Goal: Information Seeking & Learning: Find contact information

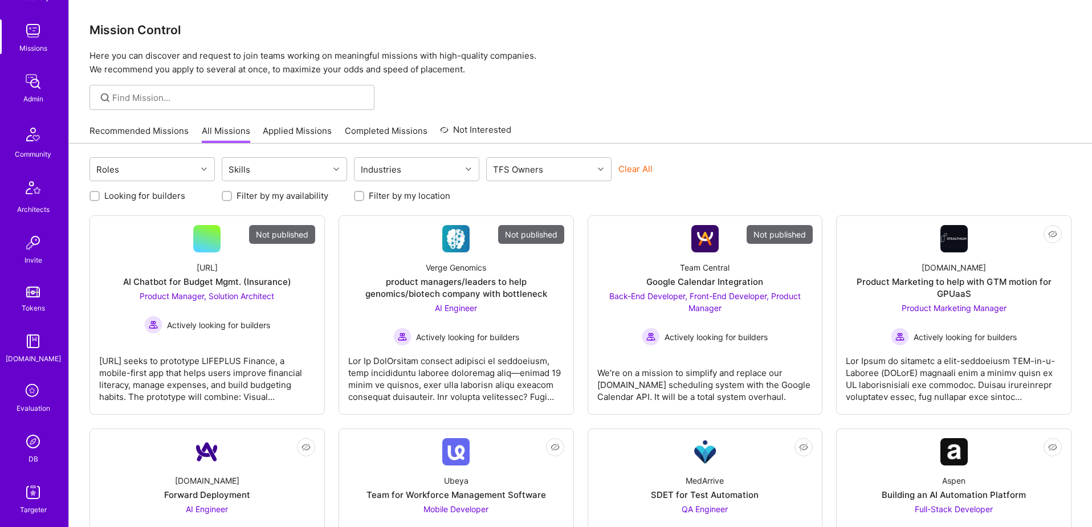
scroll to position [201, 0]
click at [34, 387] on img at bounding box center [33, 391] width 23 height 23
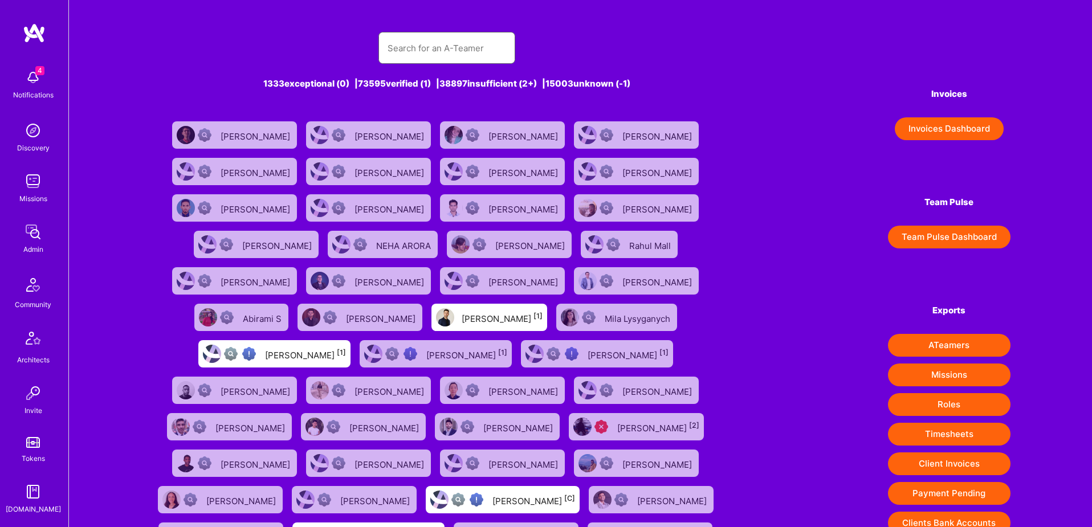
click at [456, 39] on input "text" at bounding box center [446, 48] width 119 height 29
paste input "tclancy@gmail.com"
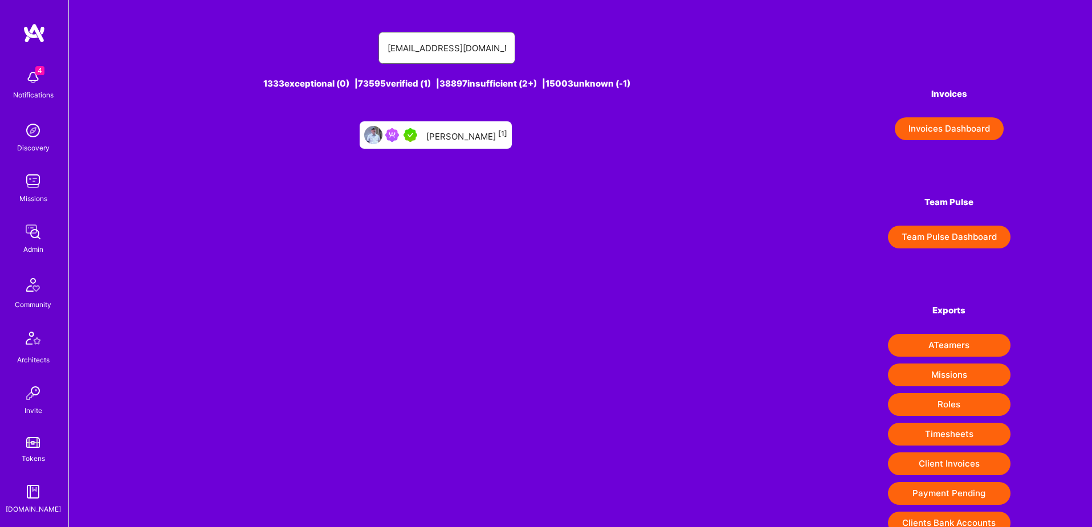
type input "tclancy@gmail.com"
click at [457, 143] on div "Tom Clancy [1]" at bounding box center [435, 134] width 152 height 27
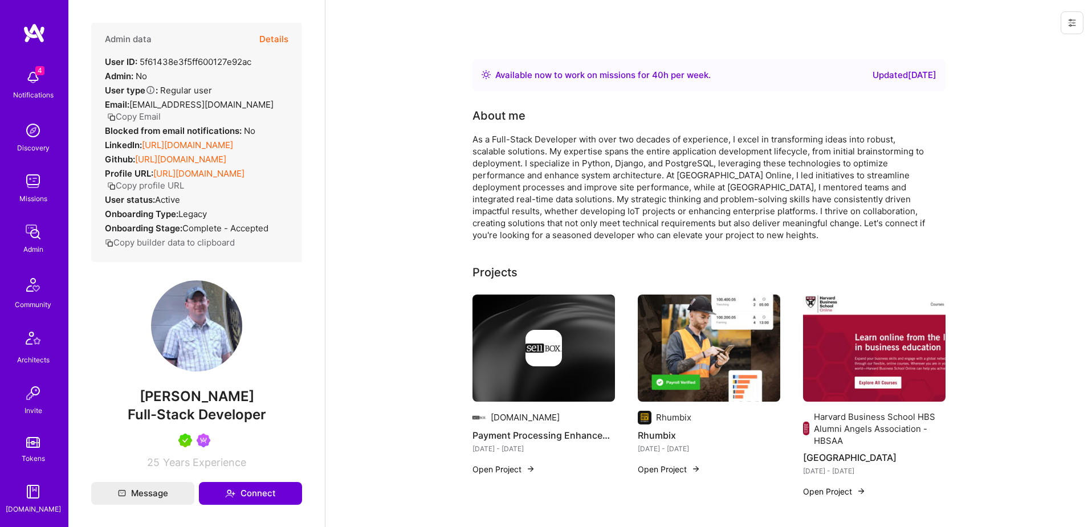
click at [268, 33] on button "Details" at bounding box center [273, 39] width 29 height 33
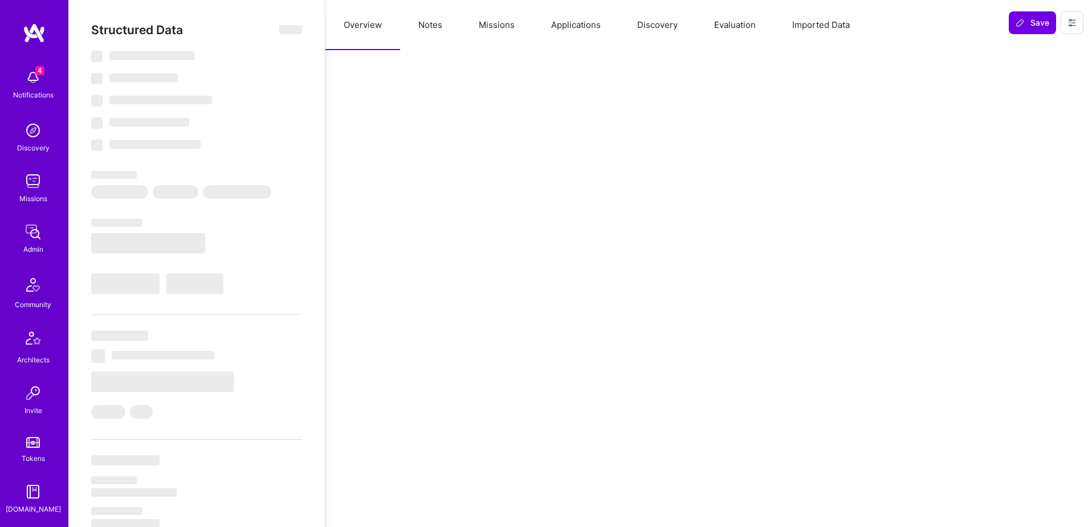
select select "Right Now"
select select "5"
select select "4"
select select "7"
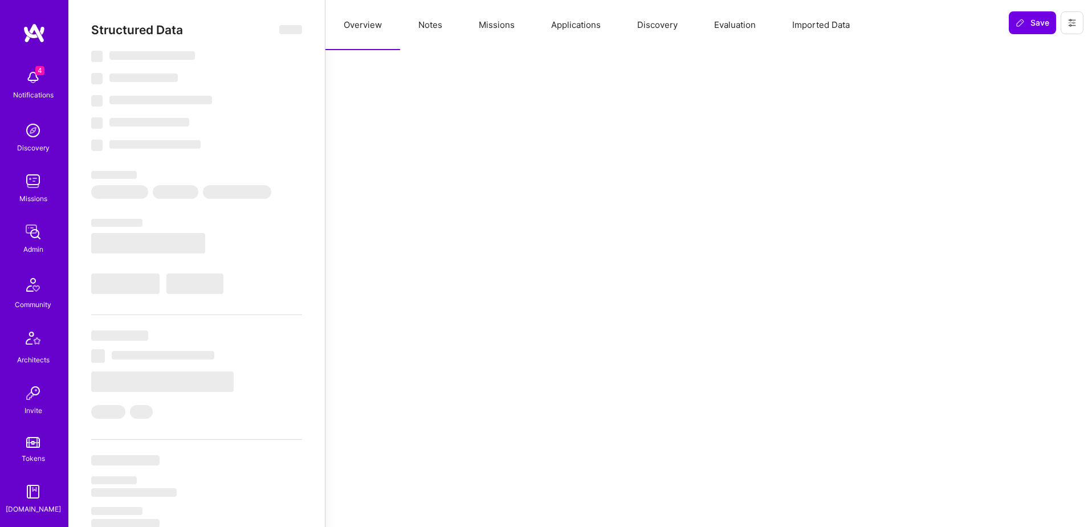
select select "US"
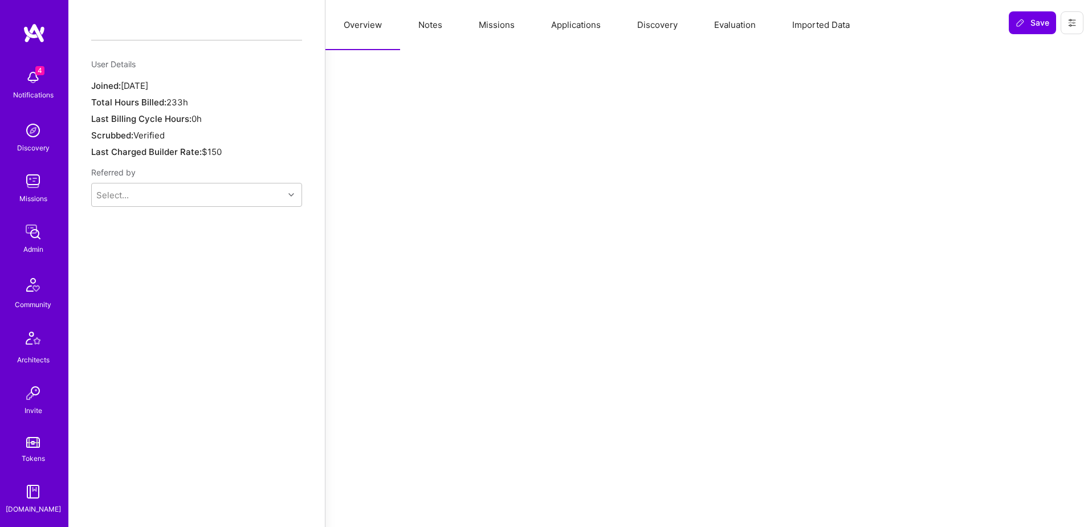
scroll to position [828, 0]
click at [496, 26] on button "Missions" at bounding box center [496, 25] width 72 height 50
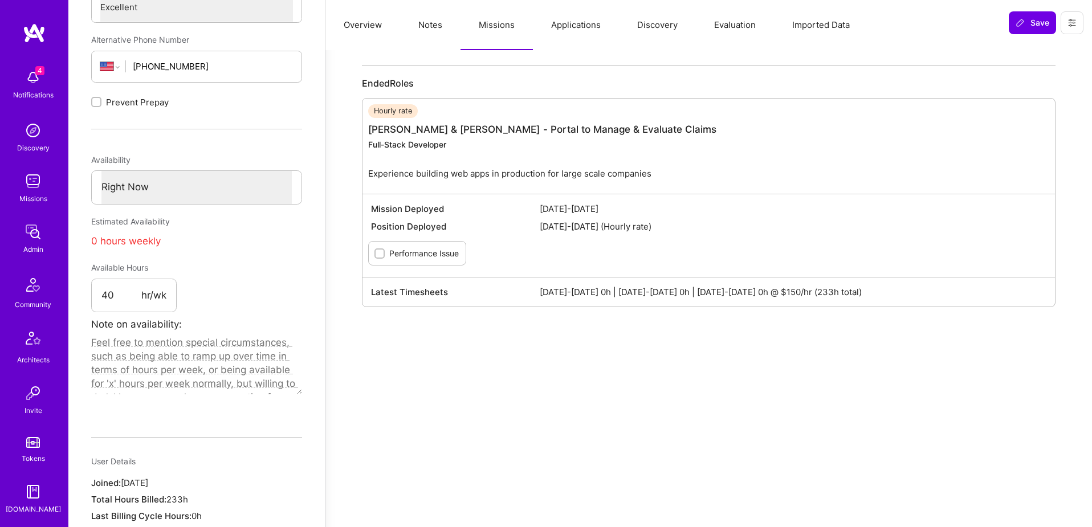
scroll to position [448, 0]
click at [840, 285] on span "Apr 16-30 2021 0h | May 1-15 2021 0h | May 16-31 2021 0h @ $150/hr (233h total)" at bounding box center [793, 291] width 506 height 12
copy span "233h"
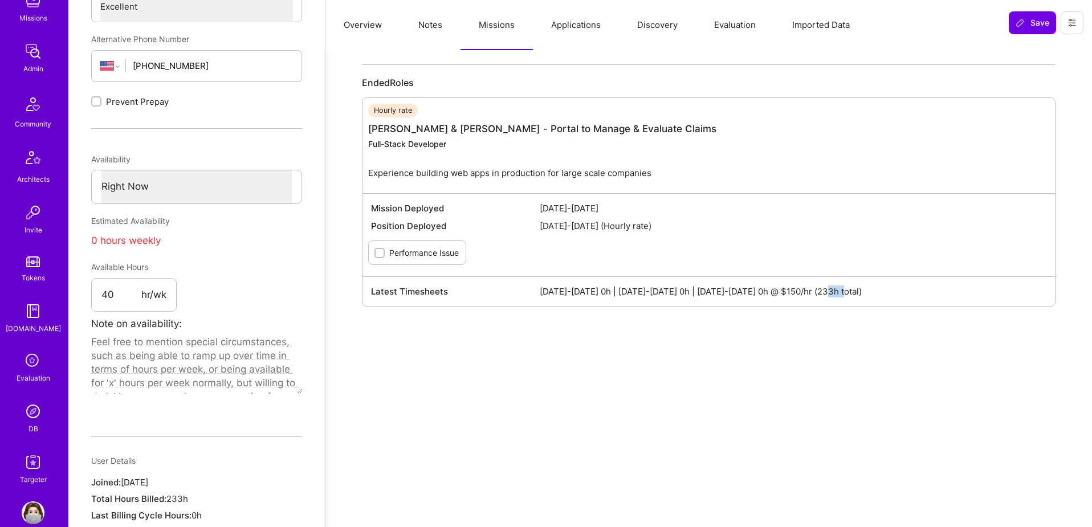
scroll to position [201, 0]
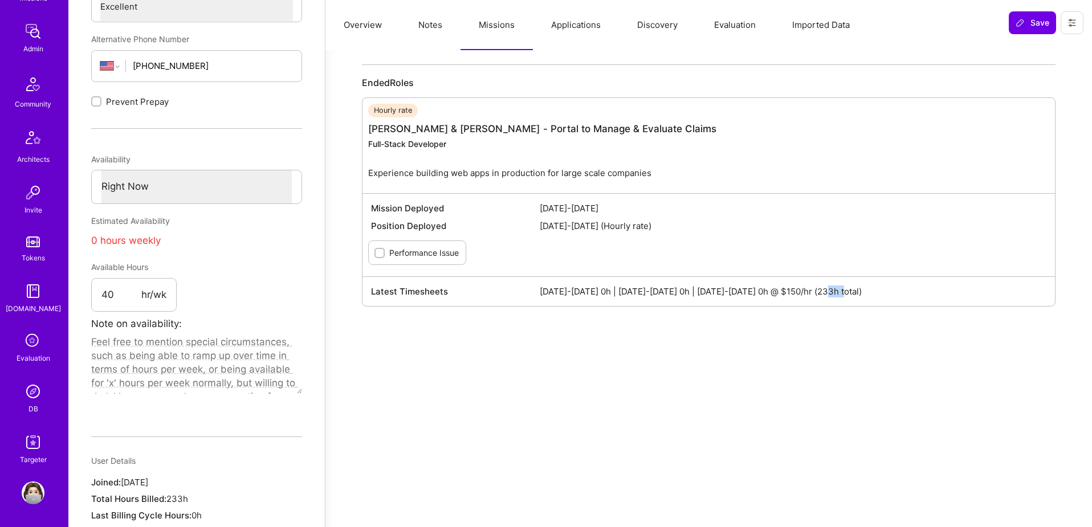
click at [36, 398] on img at bounding box center [33, 391] width 23 height 23
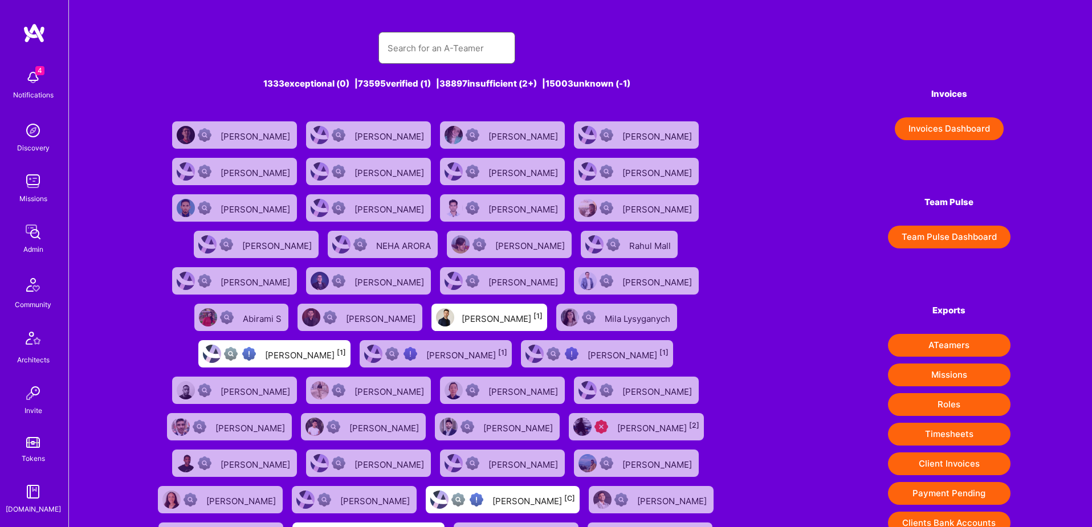
click at [425, 41] on input "text" at bounding box center [446, 48] width 119 height 29
paste input "Daniel Usvyat"
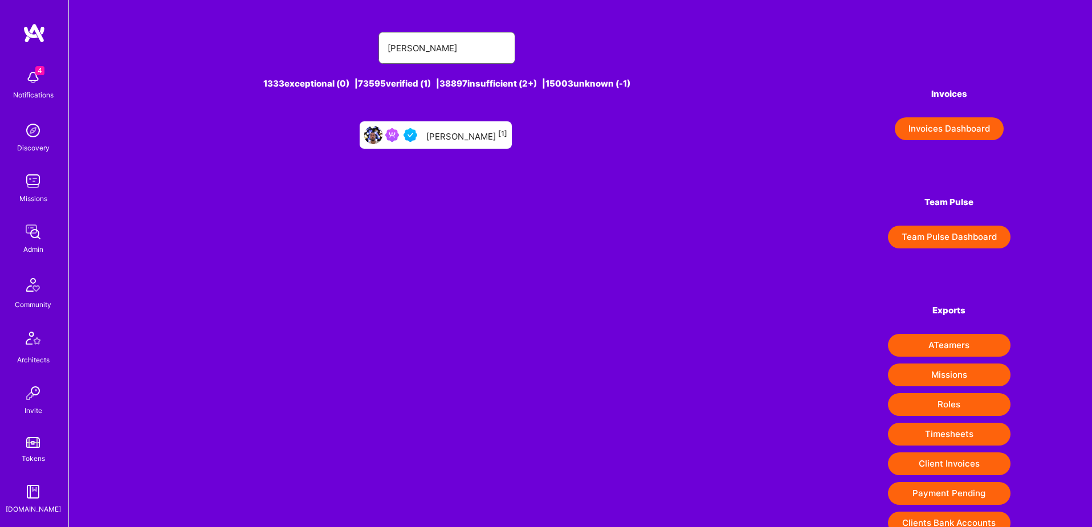
type input "Daniel Usvyat"
click at [469, 137] on div "Daniel Usvyat [1]" at bounding box center [466, 135] width 81 height 15
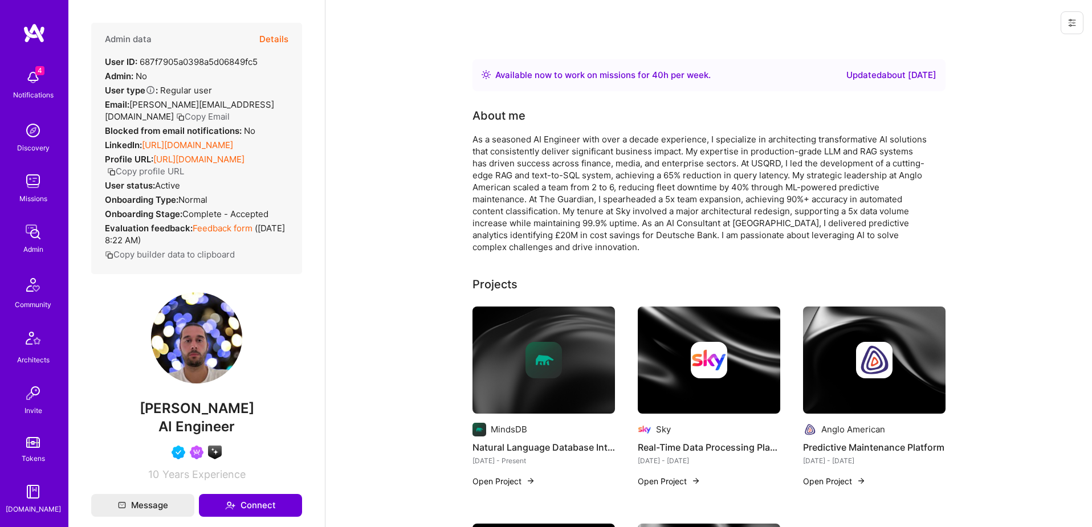
click at [268, 39] on button "Details" at bounding box center [273, 39] width 29 height 33
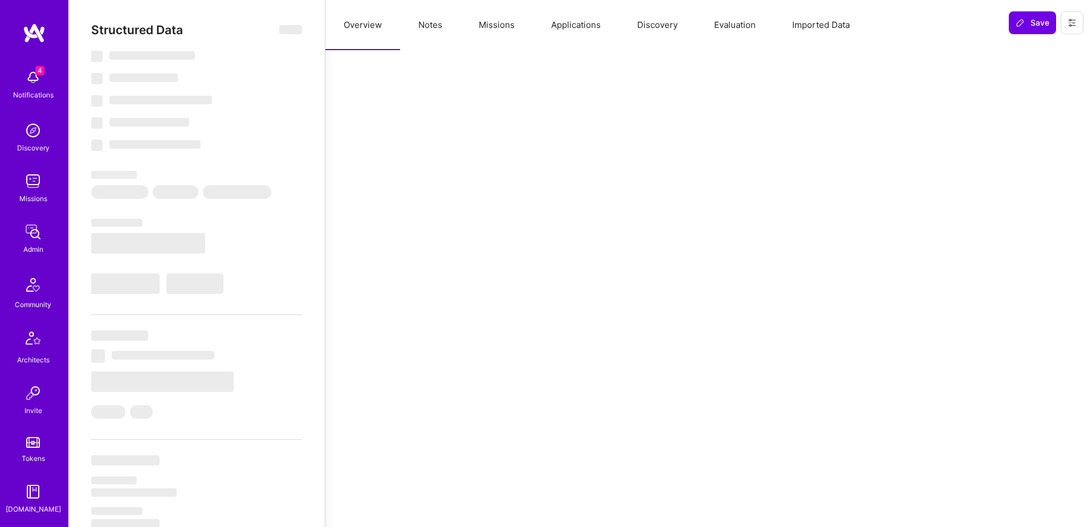
click at [489, 28] on button "Missions" at bounding box center [496, 25] width 72 height 50
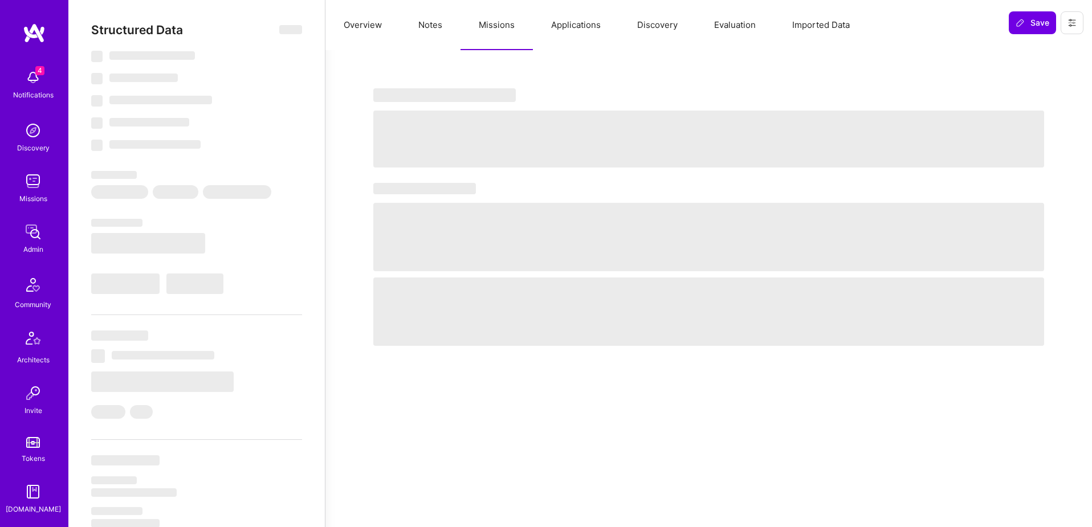
type textarea "x"
select select "Right Now"
select select "5"
select select "4"
select select "6"
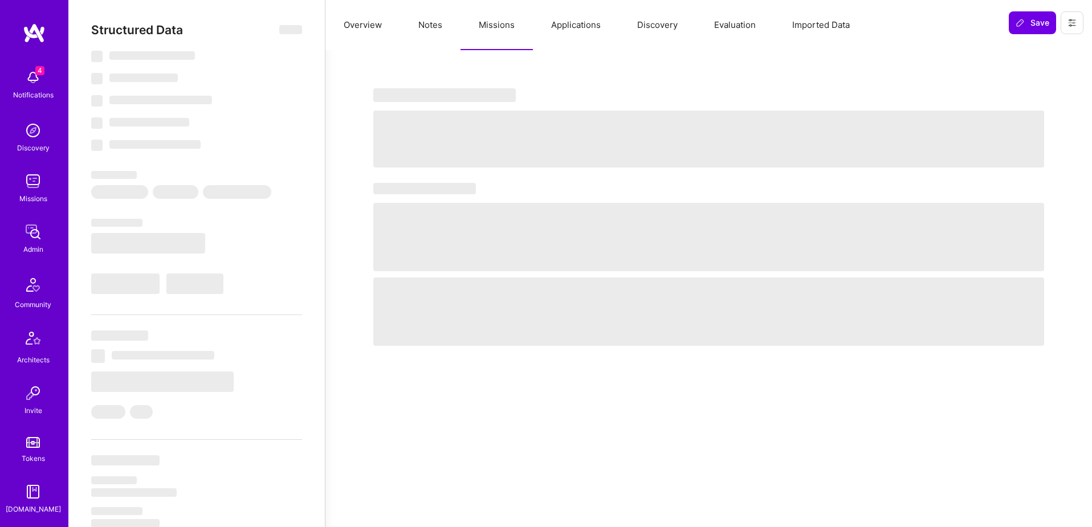
select select "7"
select select "GB"
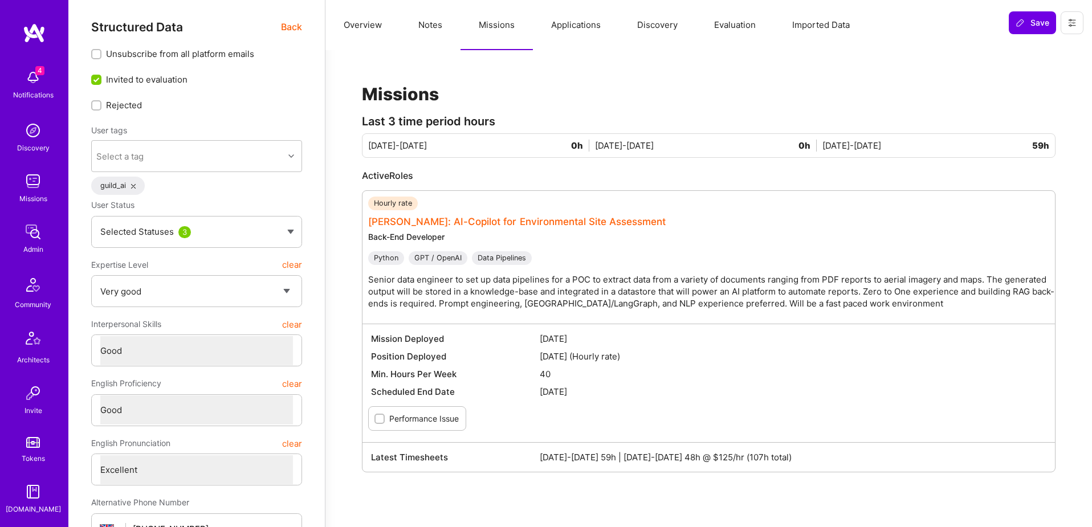
scroll to position [3, 0]
click at [553, 222] on link "Langan: AI-Copilot for Environmental Site Assessment" at bounding box center [516, 220] width 297 height 11
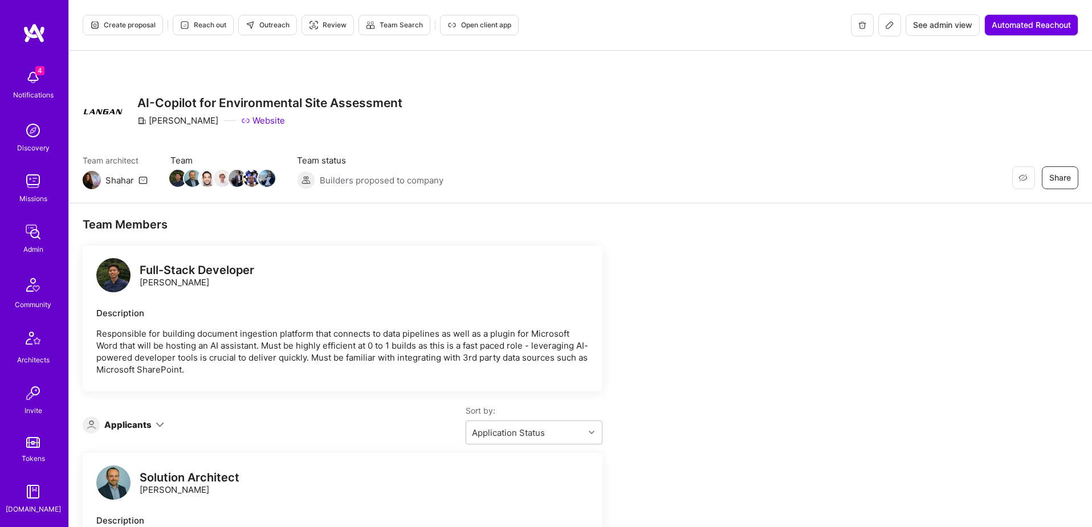
click at [939, 24] on span "See admin view" at bounding box center [942, 24] width 59 height 11
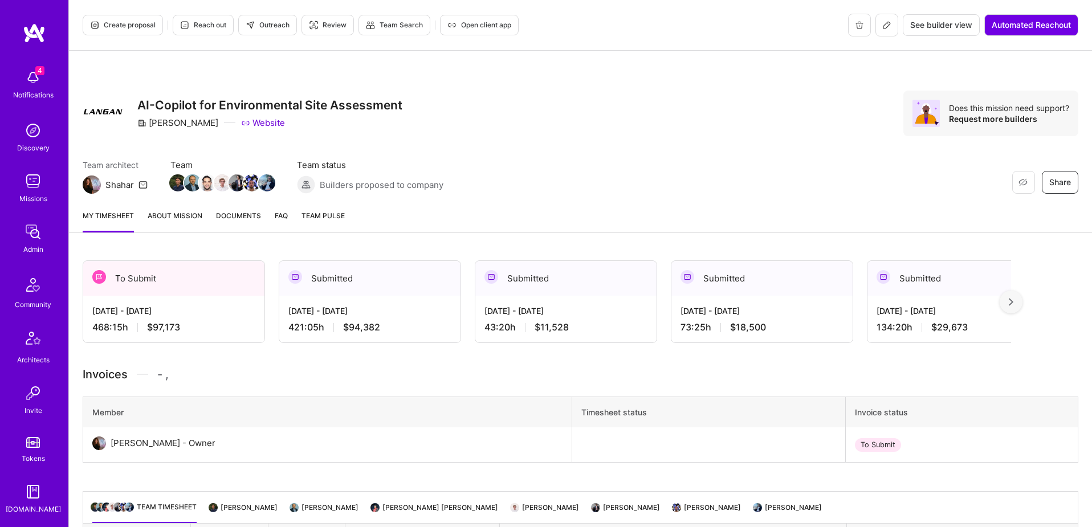
click at [588, 293] on div "Submitted" at bounding box center [565, 278] width 181 height 35
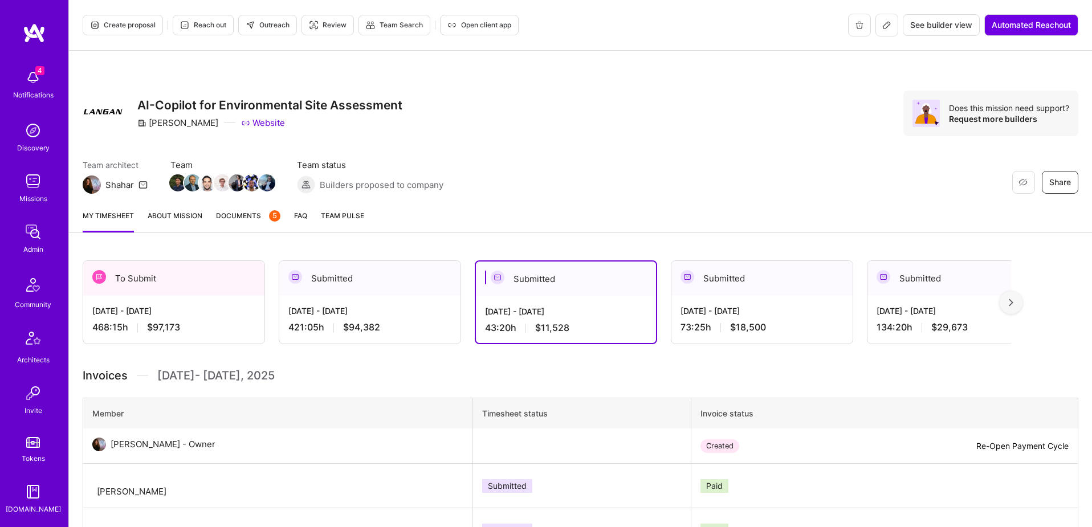
click at [383, 301] on div "Aug 16 - Aug 31, 2025 421:05 h $94,382" at bounding box center [369, 319] width 181 height 47
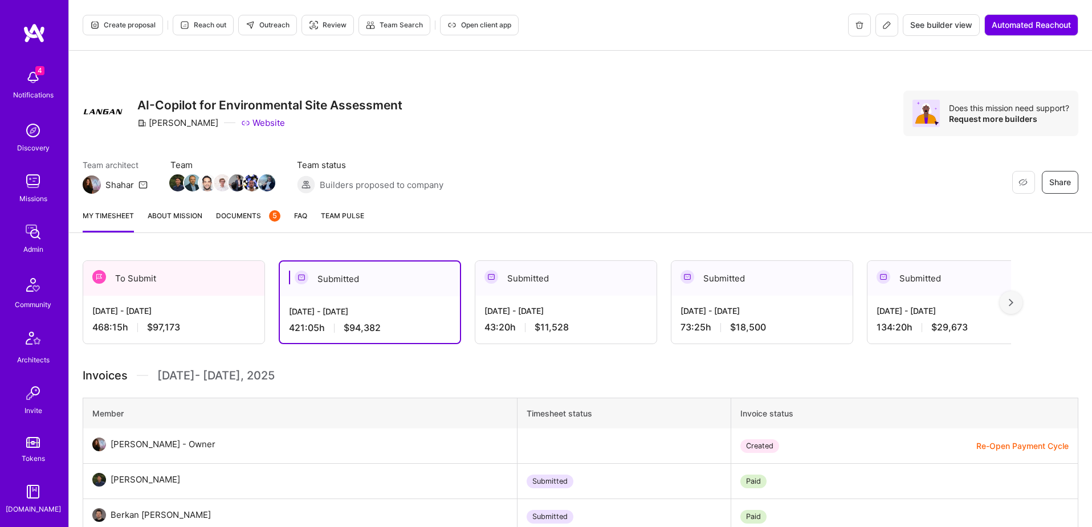
click at [161, 125] on div "Langan" at bounding box center [177, 123] width 81 height 12
copy div "Langan"
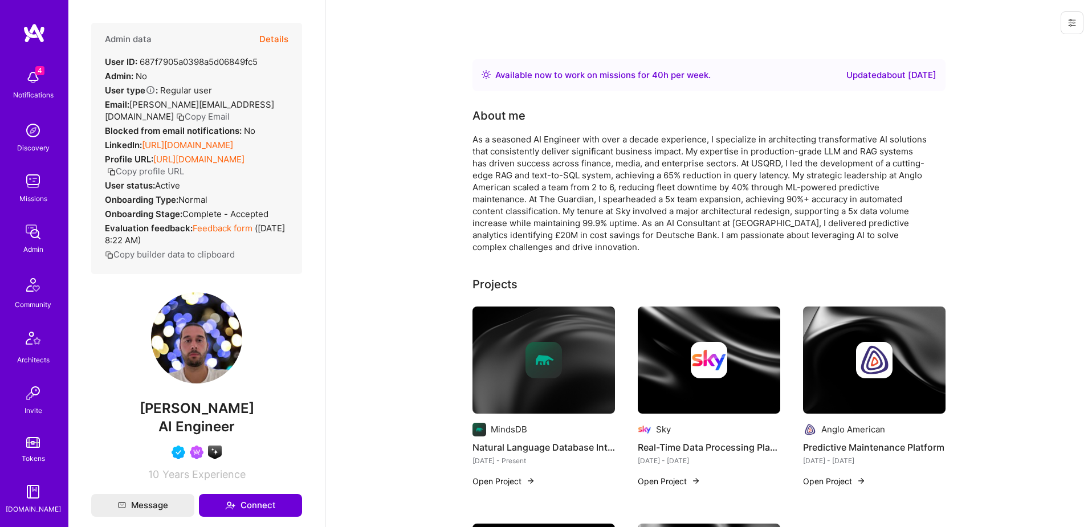
scroll to position [3, 0]
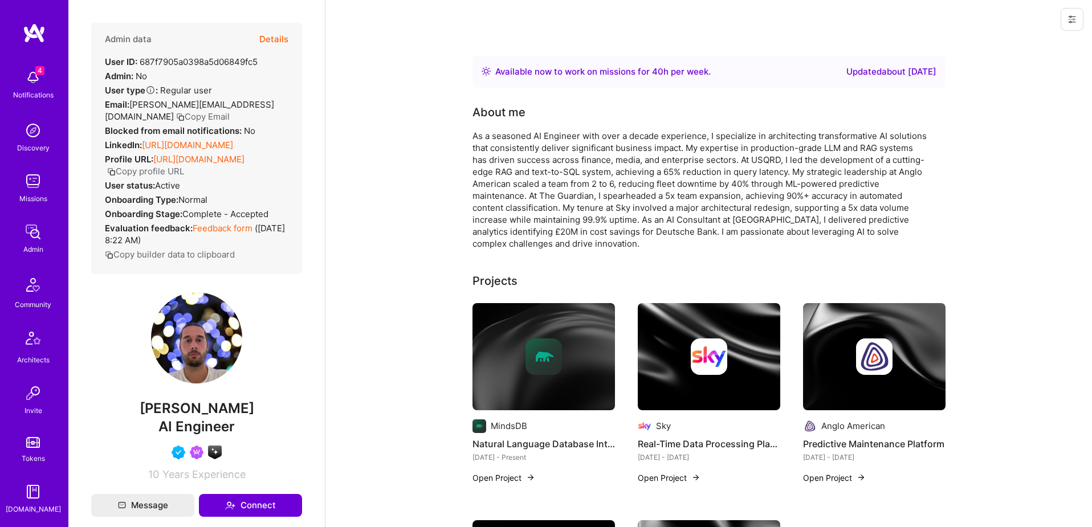
click at [273, 35] on button "Details" at bounding box center [273, 39] width 29 height 33
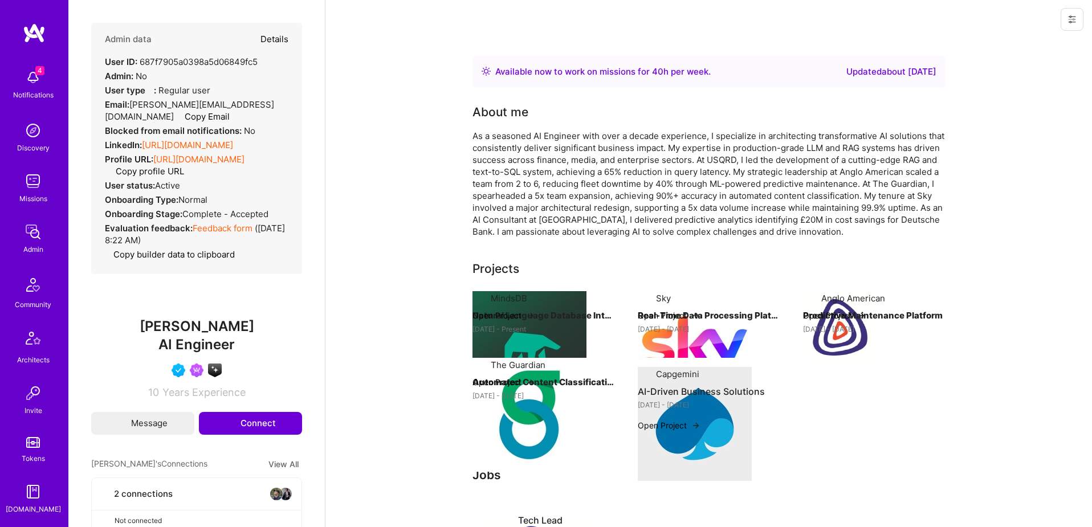
type textarea "x"
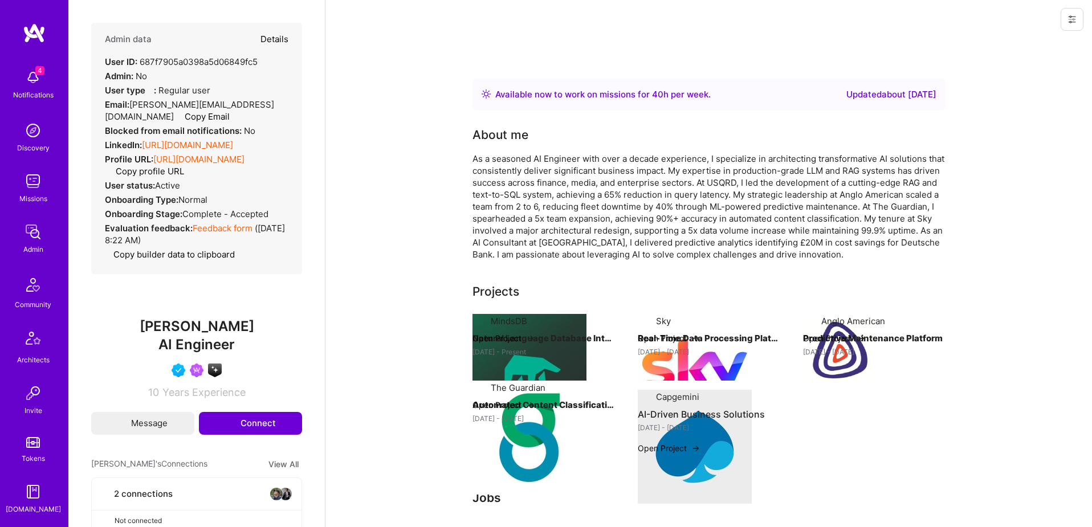
select select "5"
select select "4"
select select "6"
select select "7"
select select "GB"
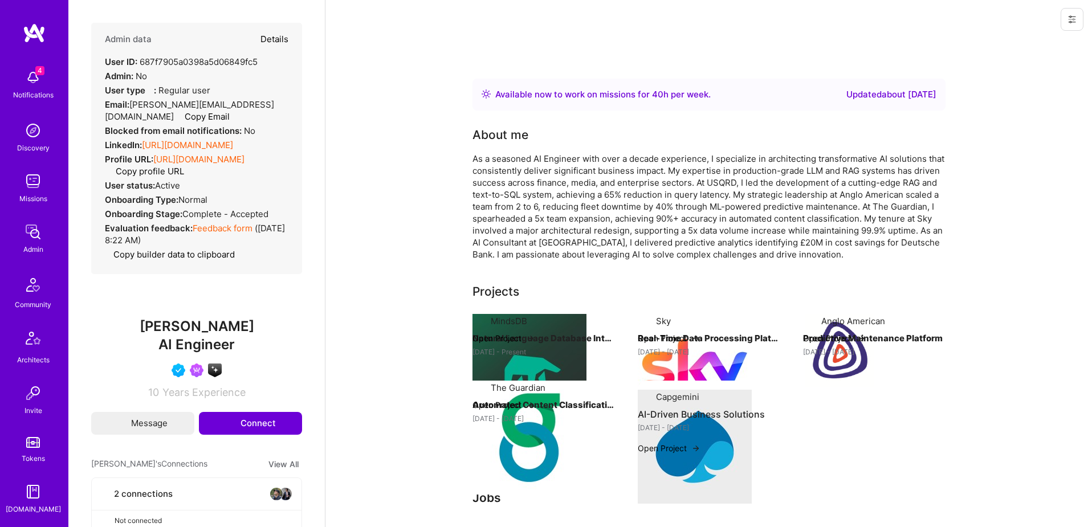
select select "Right Now"
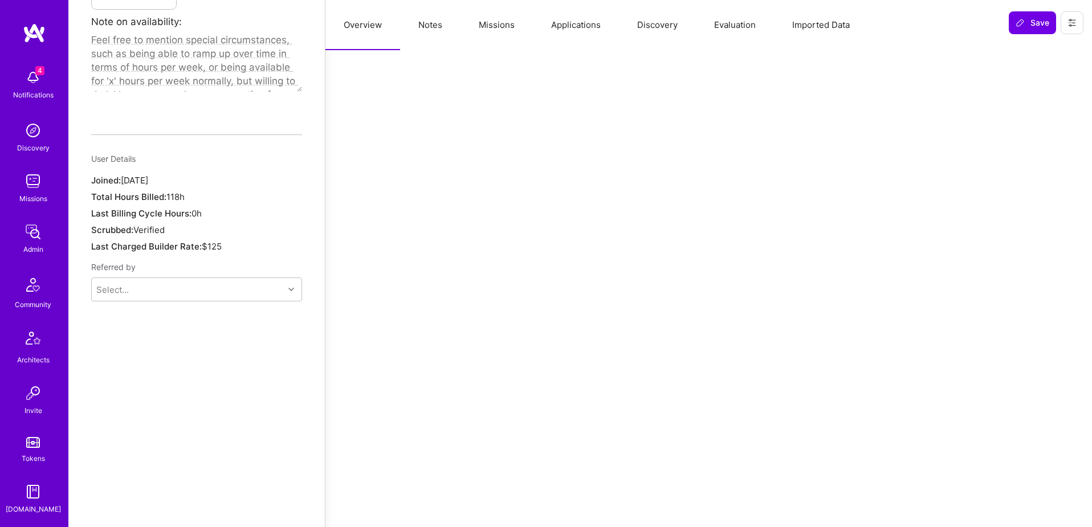
scroll to position [852, 0]
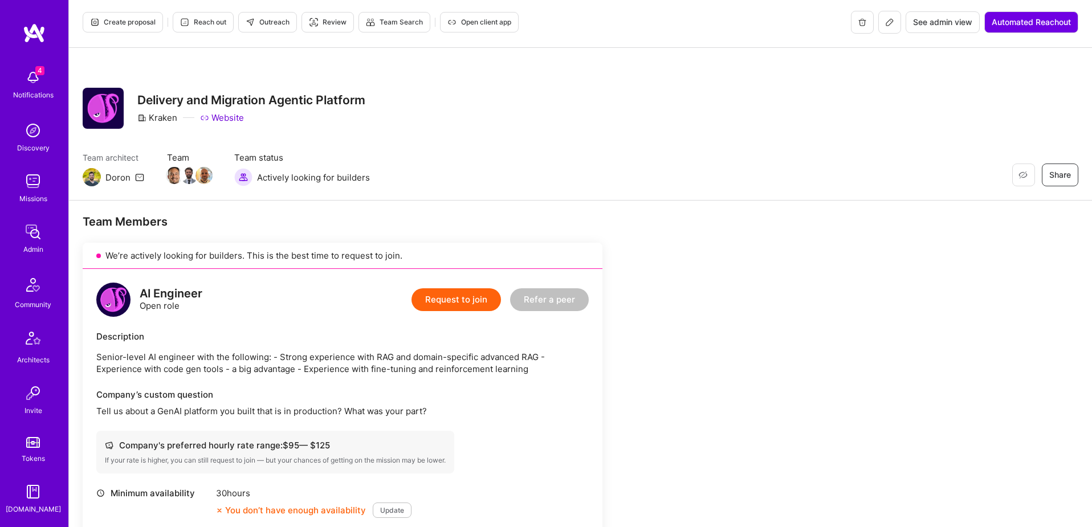
scroll to position [201, 0]
click at [32, 403] on div "DB" at bounding box center [33, 409] width 10 height 12
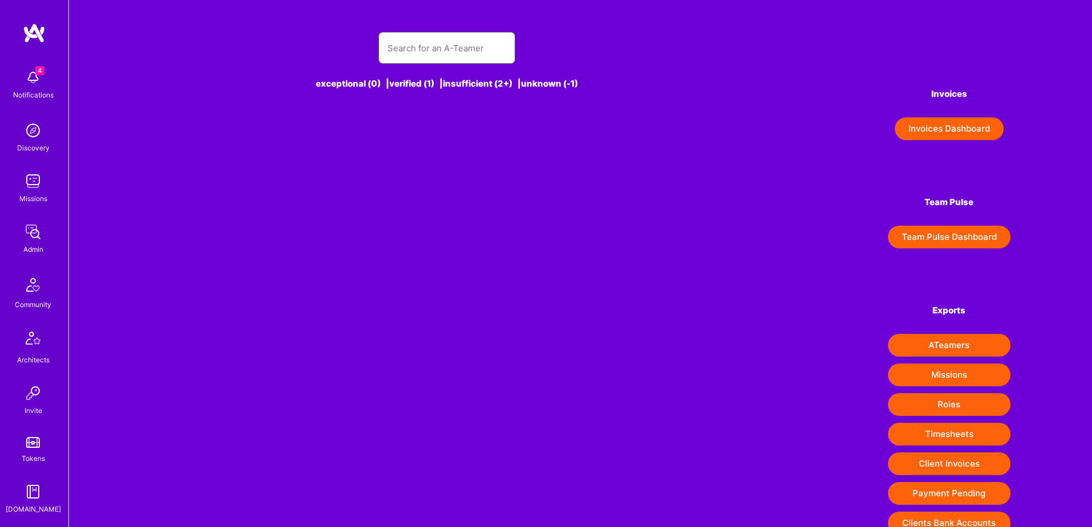
click at [456, 61] on input "text" at bounding box center [446, 48] width 119 height 29
paste input "https://platform.a.team/slavarazbash"
type input "https://platform.a.team/slavarazbash"
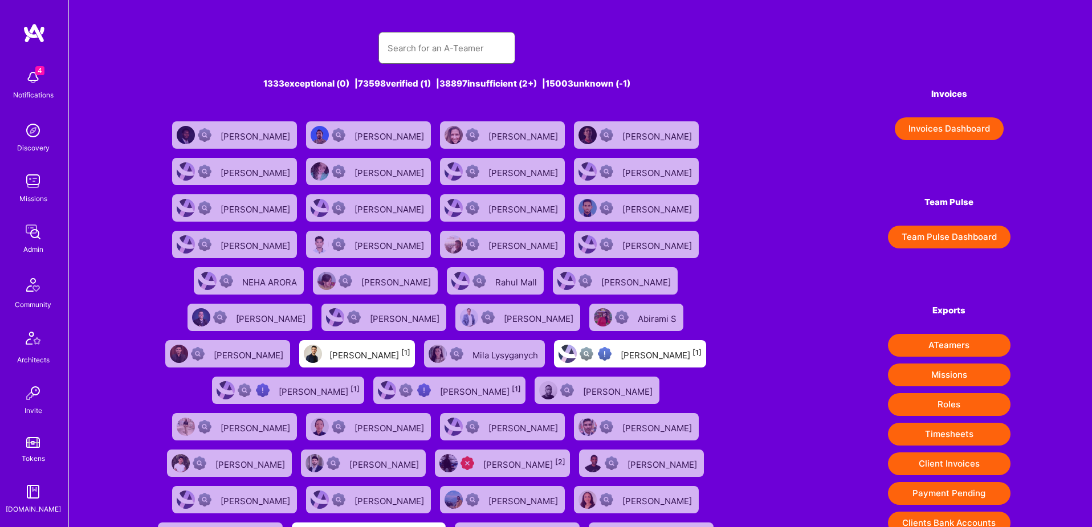
paste input "https://platform.a.team/slavarazbash"
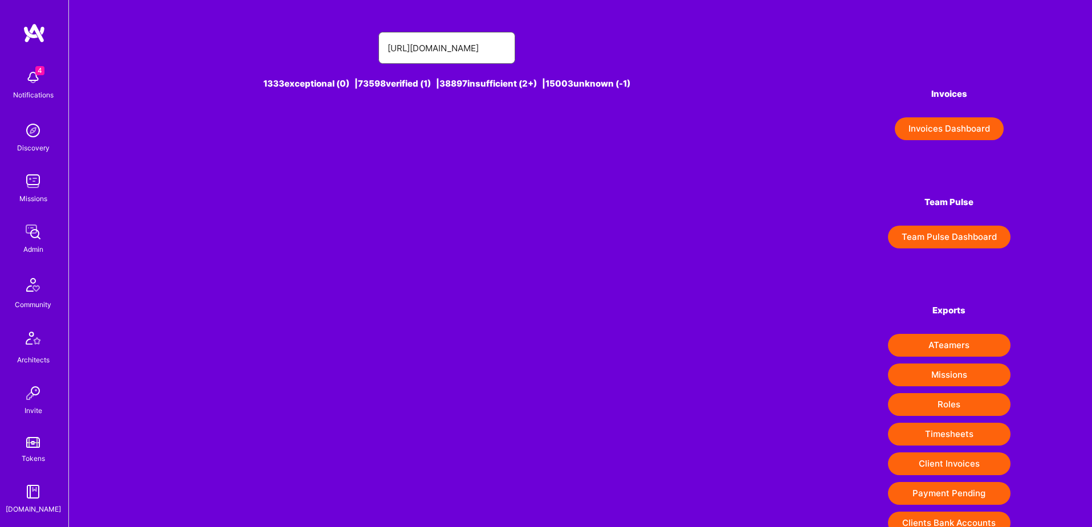
type input "https://platform.a.team/slavarazbash"
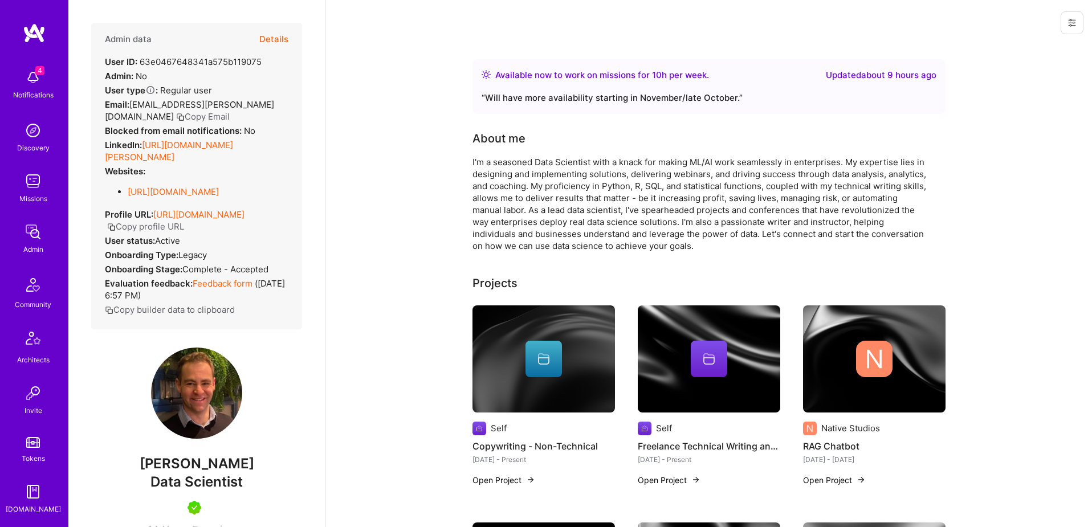
click at [273, 39] on button "Details" at bounding box center [273, 39] width 29 height 33
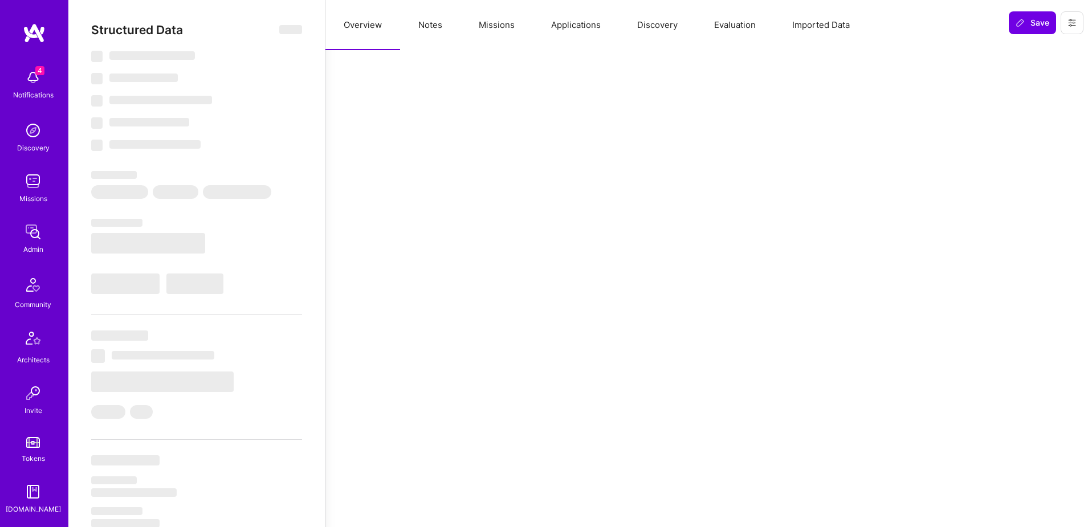
click at [593, 32] on button "Applications" at bounding box center [576, 25] width 86 height 50
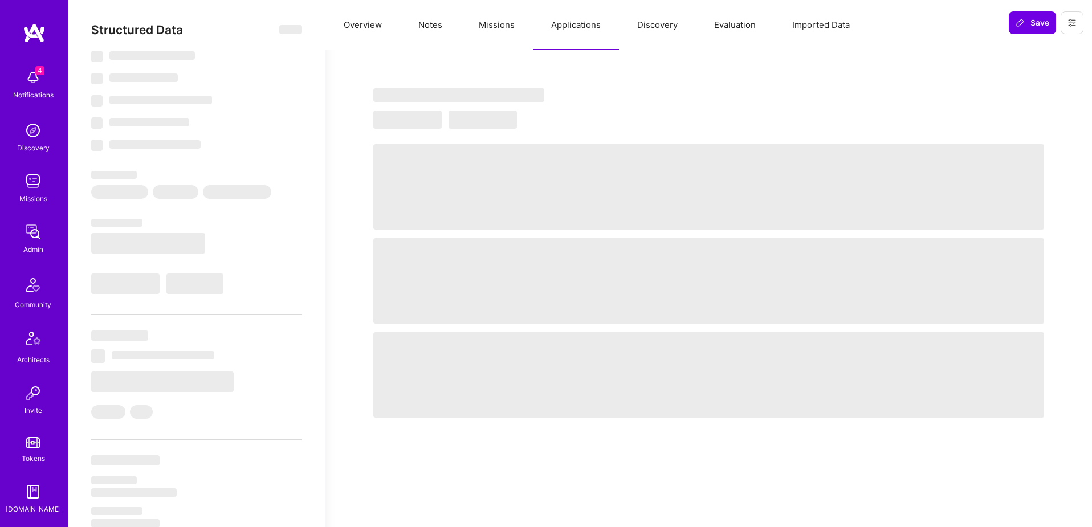
select select "Right Now"
select select "5"
select select "7"
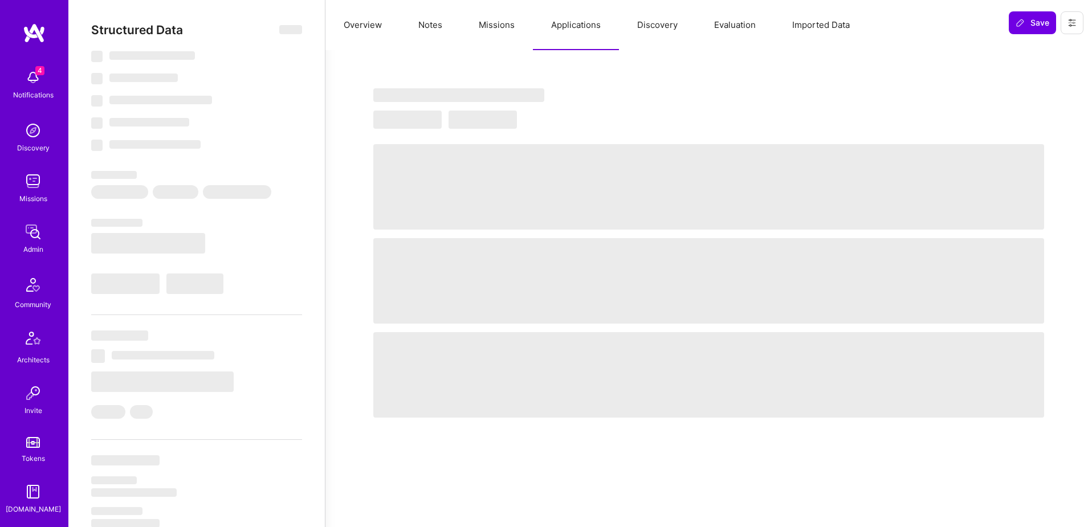
select select "AU"
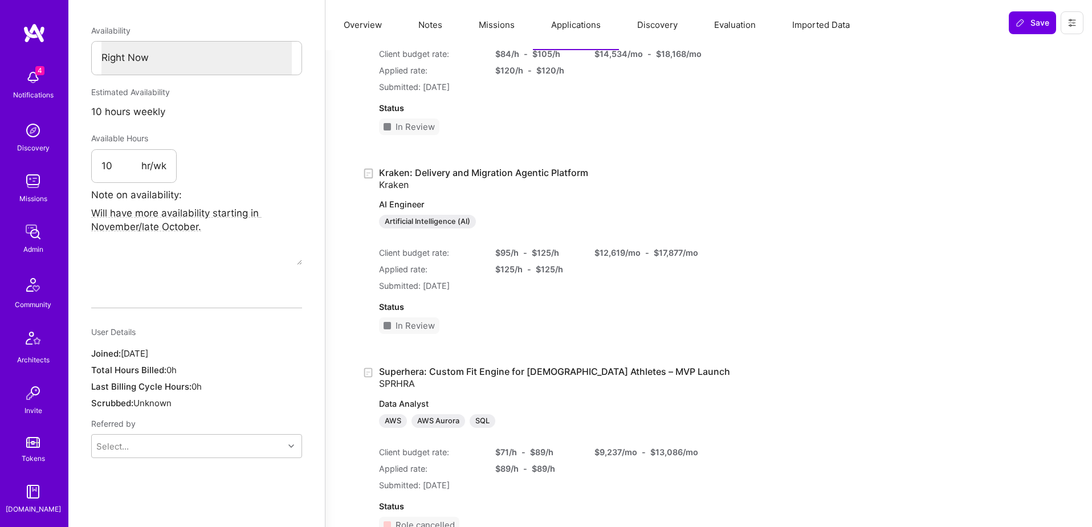
scroll to position [614, 0]
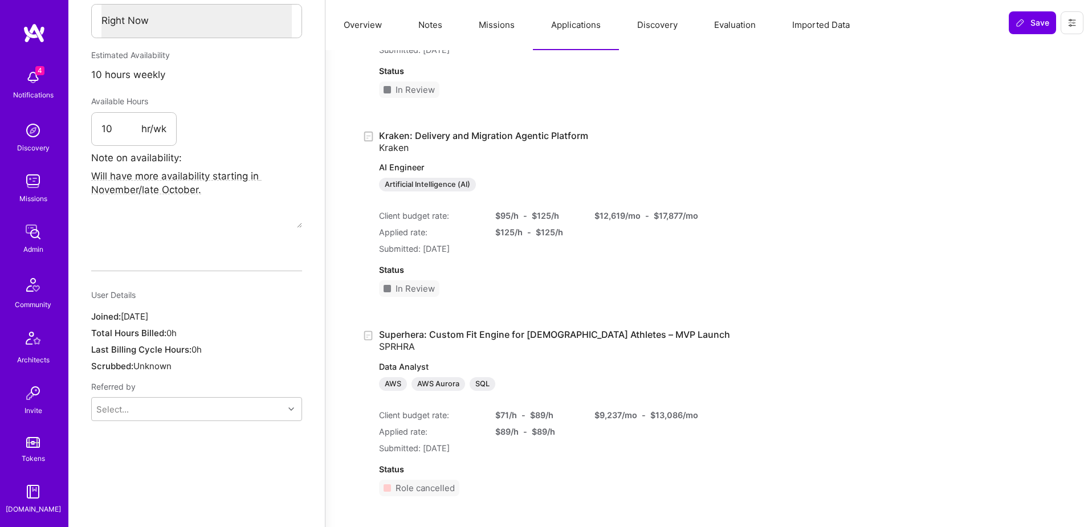
click at [508, 132] on link "Kraken: Delivery and Migration Agentic Platform Kraken AI Engineer Artificial I…" at bounding box center [529, 161] width 301 height 62
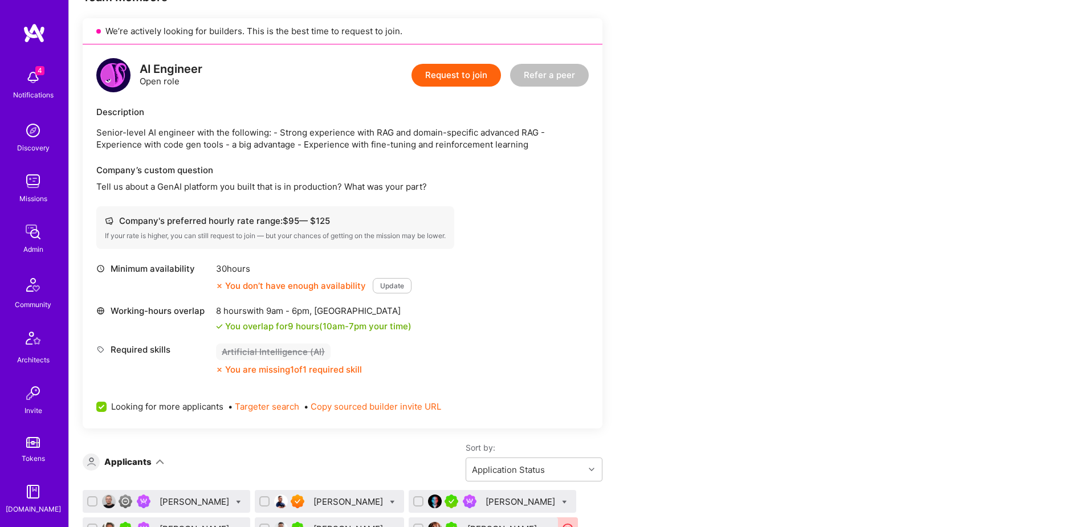
scroll to position [231, 0]
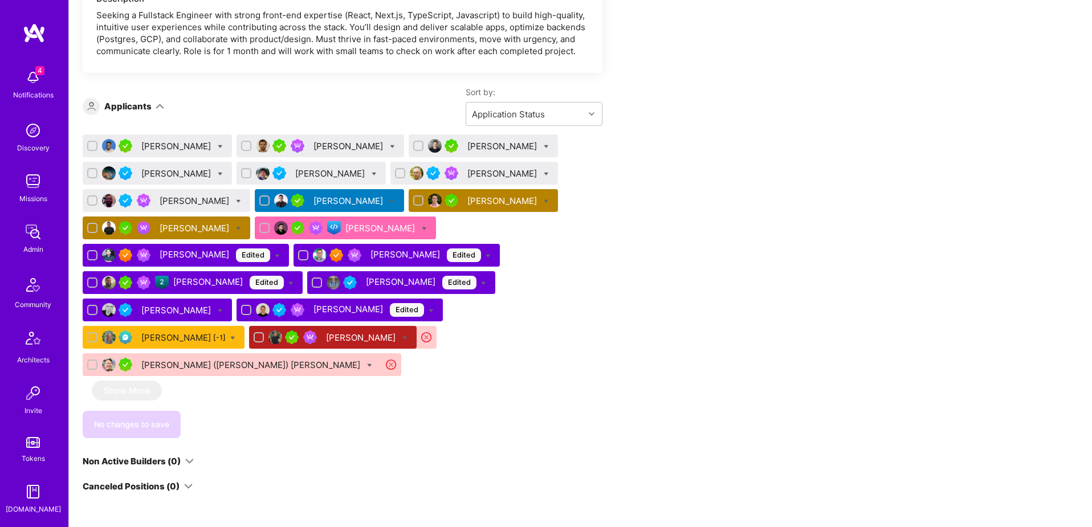
scroll to position [201, 0]
click at [31, 401] on img at bounding box center [33, 391] width 23 height 23
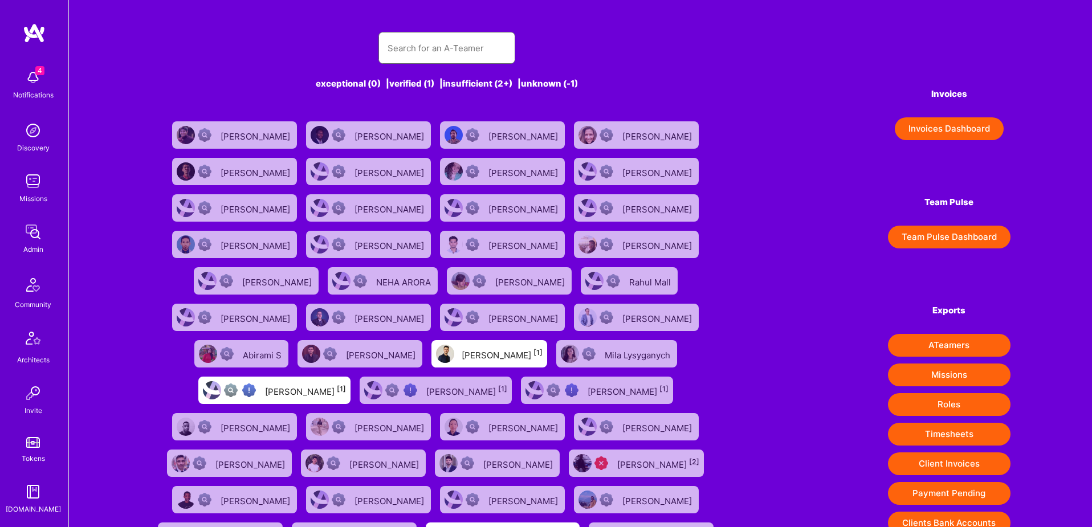
click at [429, 47] on input "text" at bounding box center [446, 48] width 119 height 29
paste input "[PERSON_NAME][EMAIL_ADDRESS][DOMAIN_NAME]"
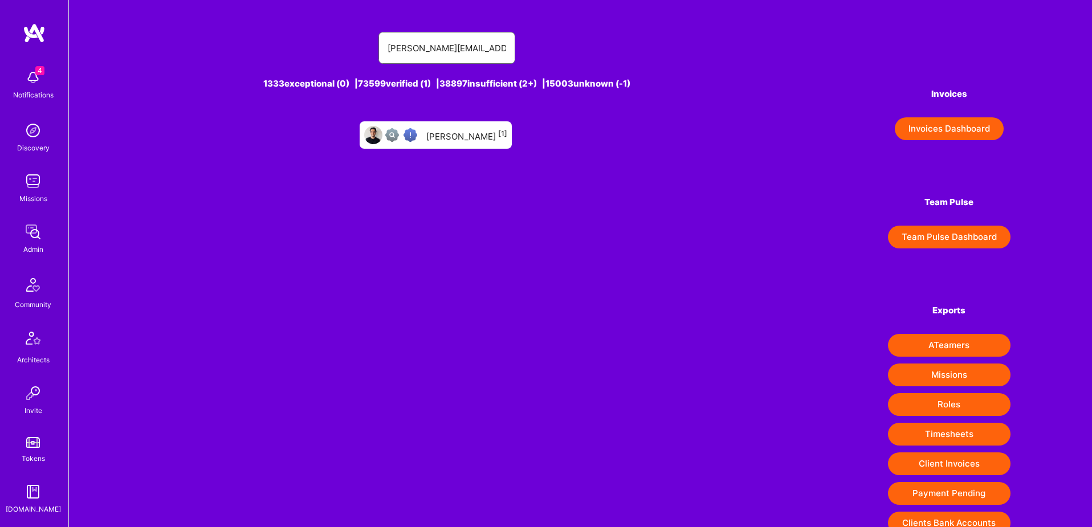
type input "[PERSON_NAME][EMAIL_ADDRESS][DOMAIN_NAME]"
click at [461, 136] on div "[PERSON_NAME] [1]" at bounding box center [466, 135] width 81 height 15
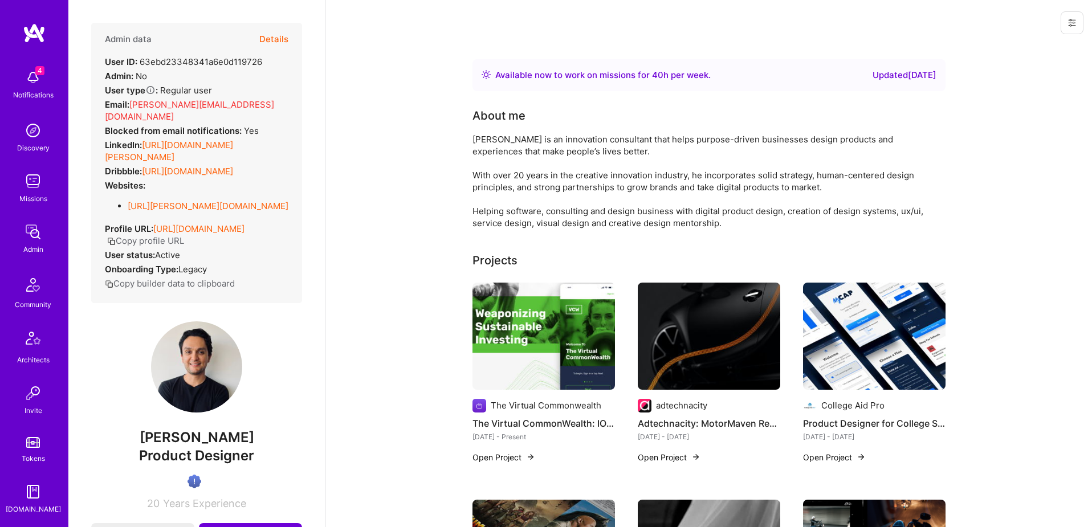
click at [185, 104] on span "[PERSON_NAME][EMAIL_ADDRESS][DOMAIN_NAME]" at bounding box center [189, 110] width 169 height 23
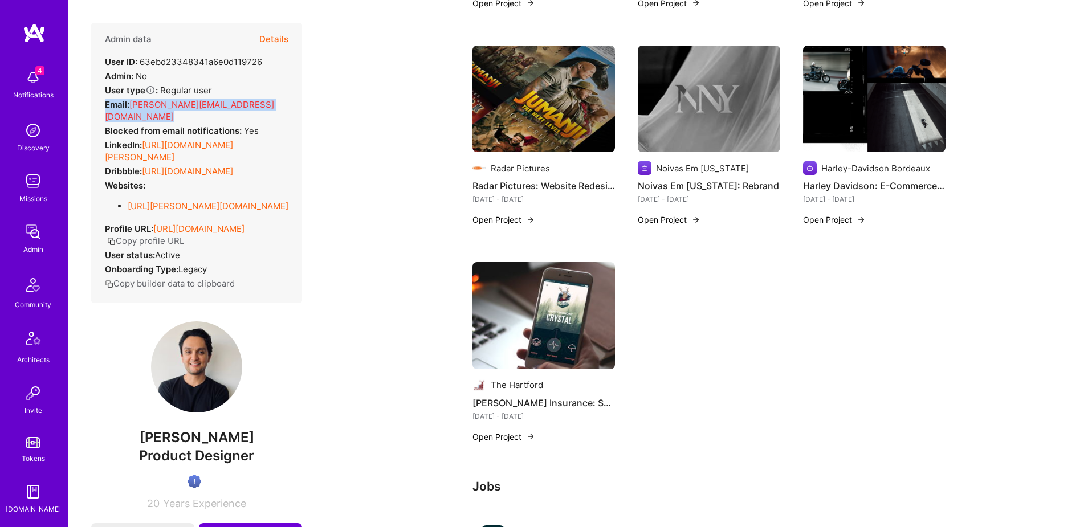
scroll to position [396, 0]
